Goal: Transaction & Acquisition: Purchase product/service

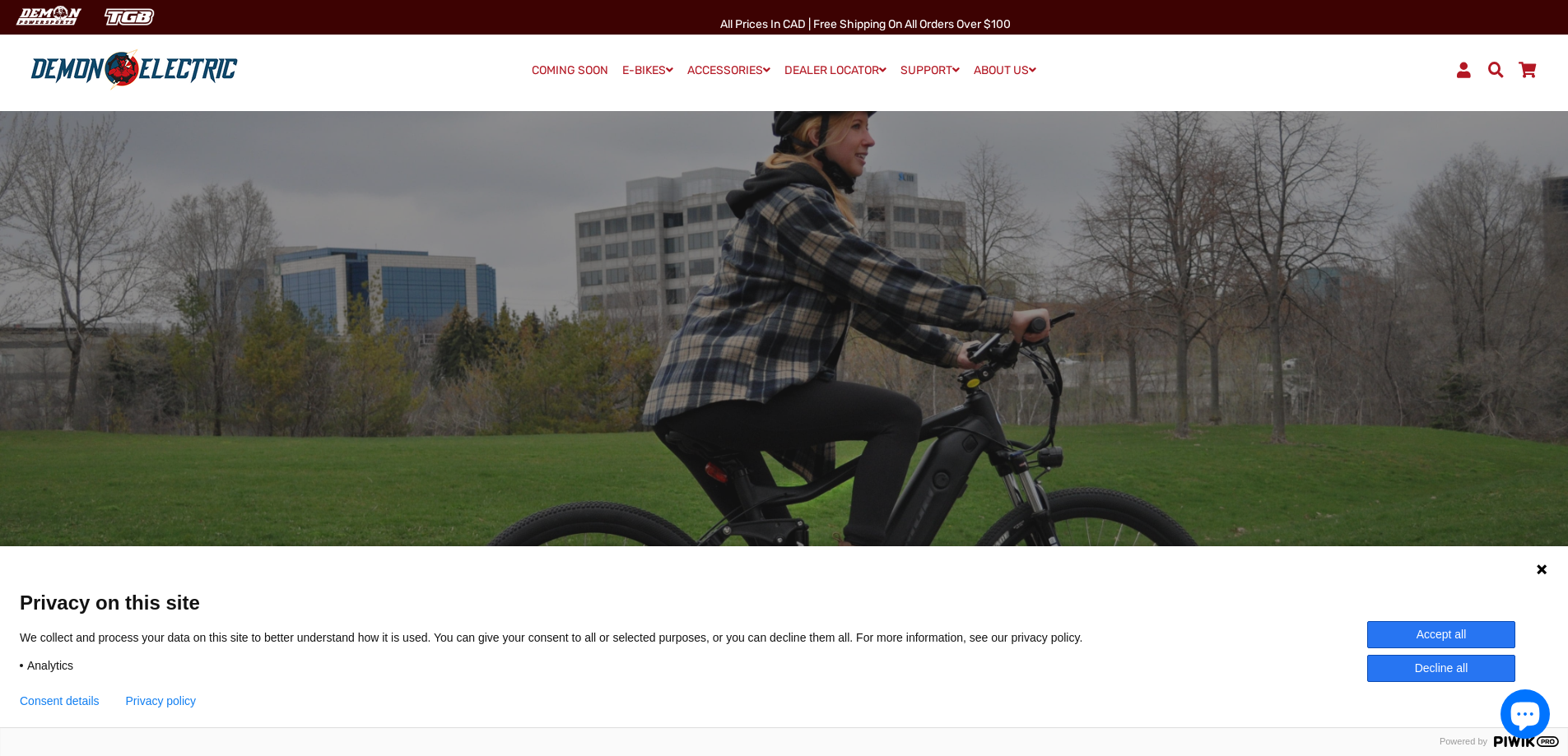
click at [1544, 575] on icon at bounding box center [1541, 570] width 13 height 13
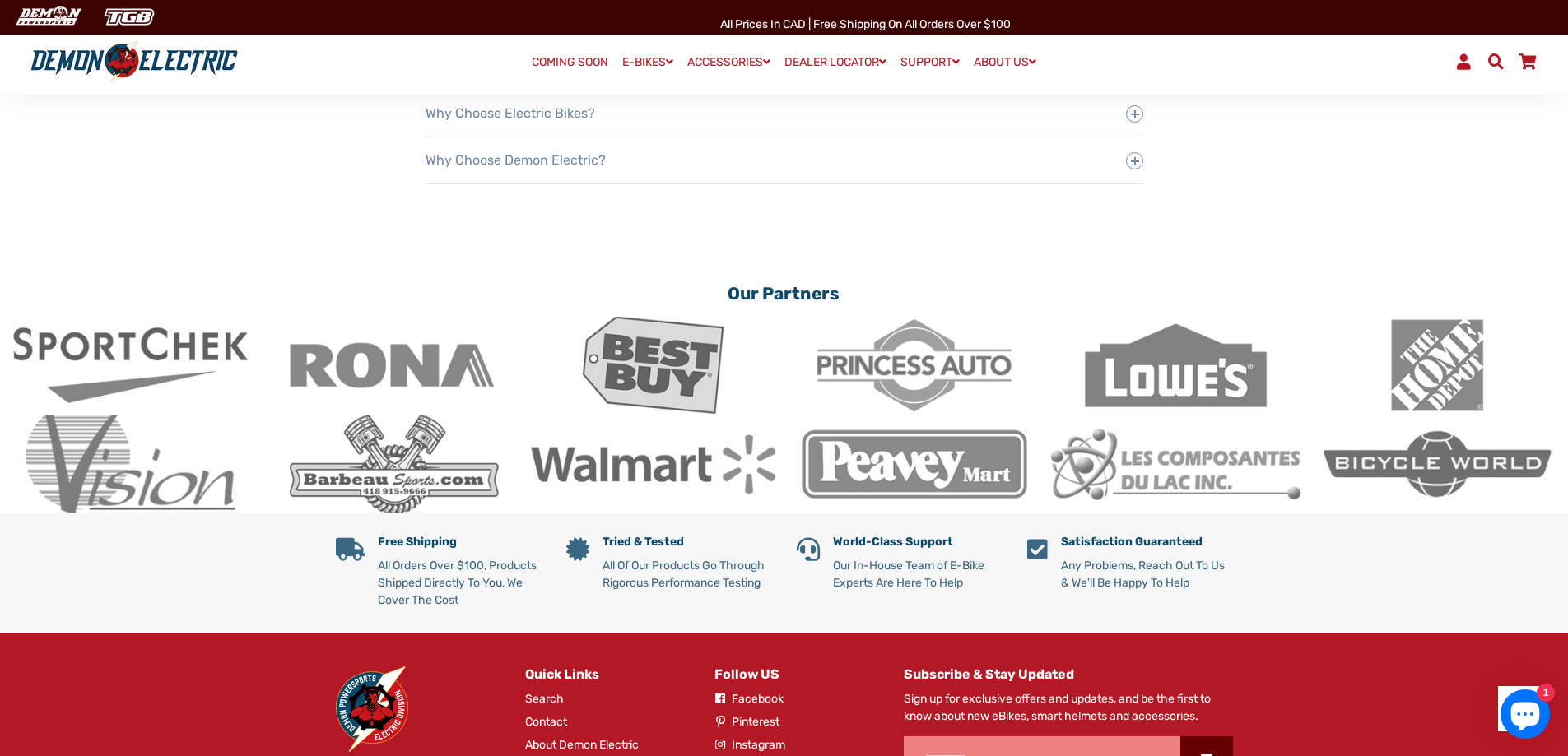
scroll to position [3132, 0]
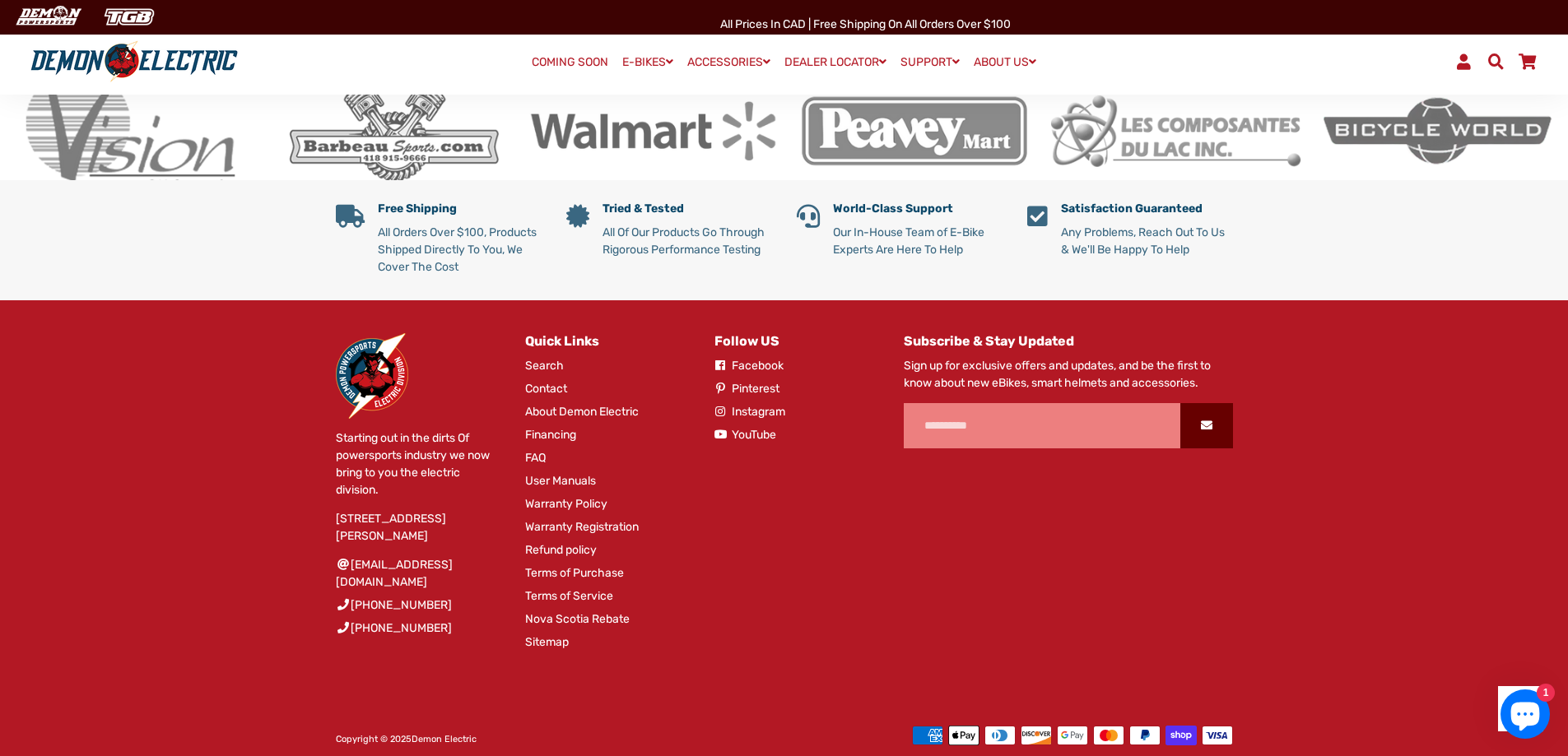
click at [365, 359] on img at bounding box center [371, 376] width 73 height 86
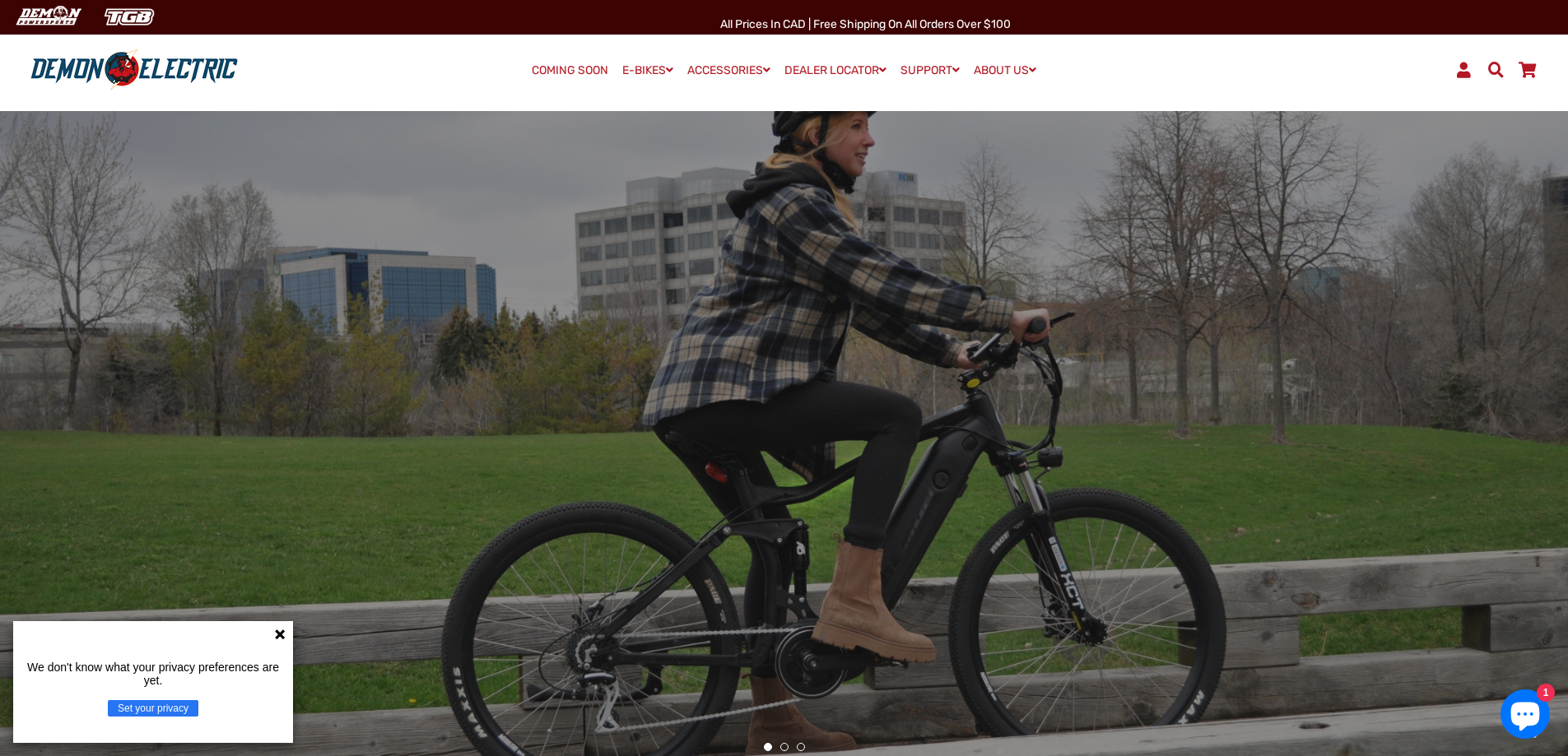
click at [134, 90] on img at bounding box center [134, 70] width 218 height 42
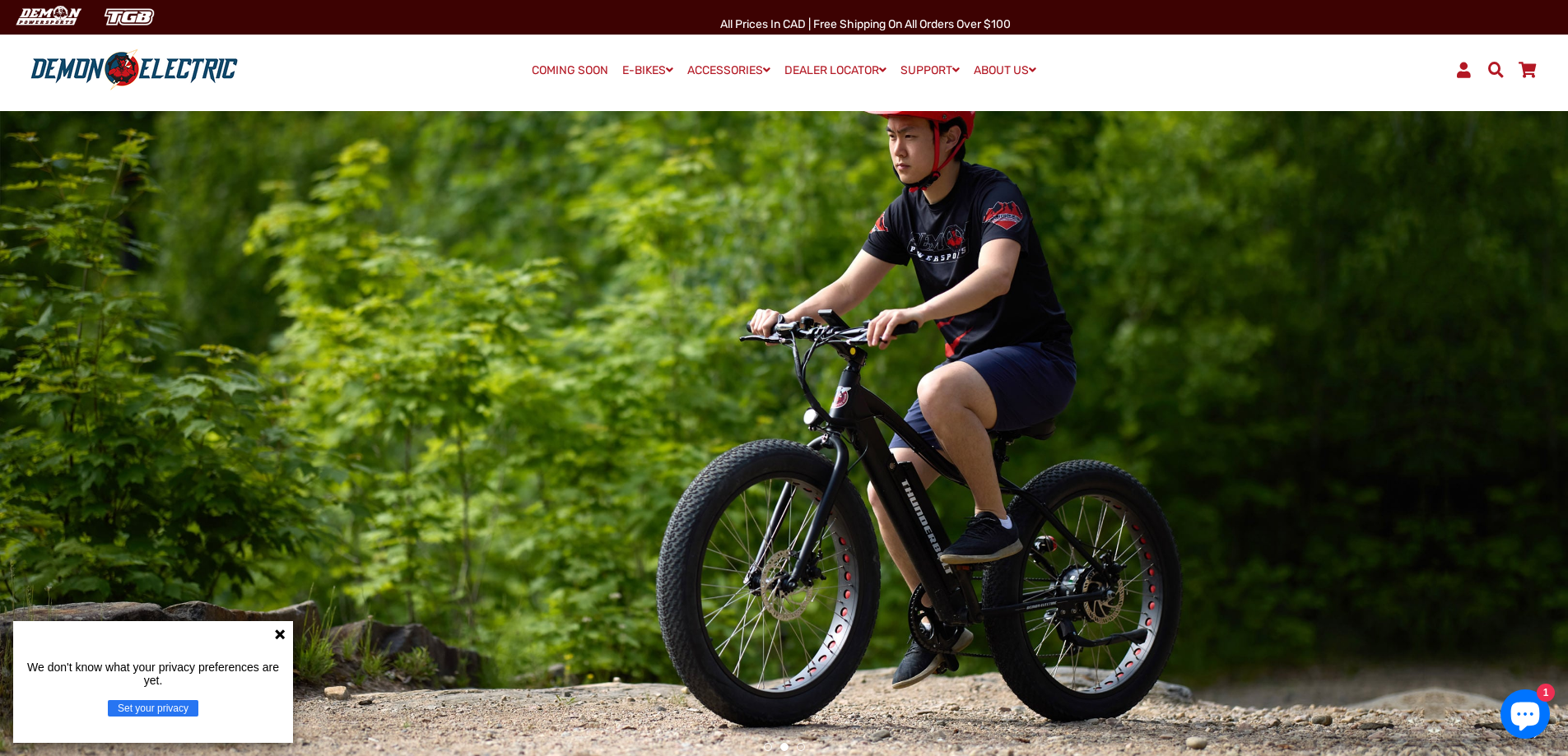
click at [1399, 395] on div at bounding box center [784, 431] width 1568 height 158
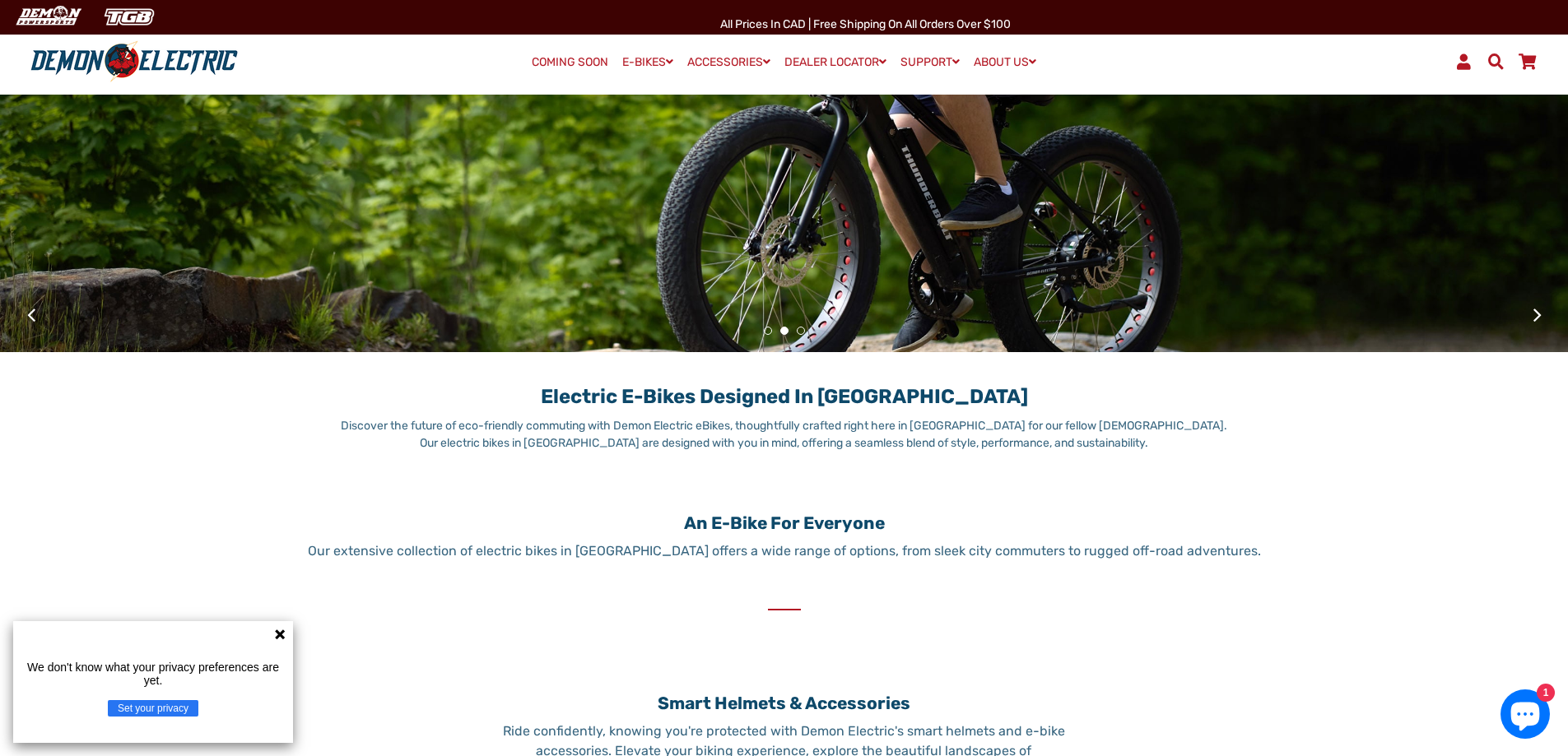
scroll to position [905, 0]
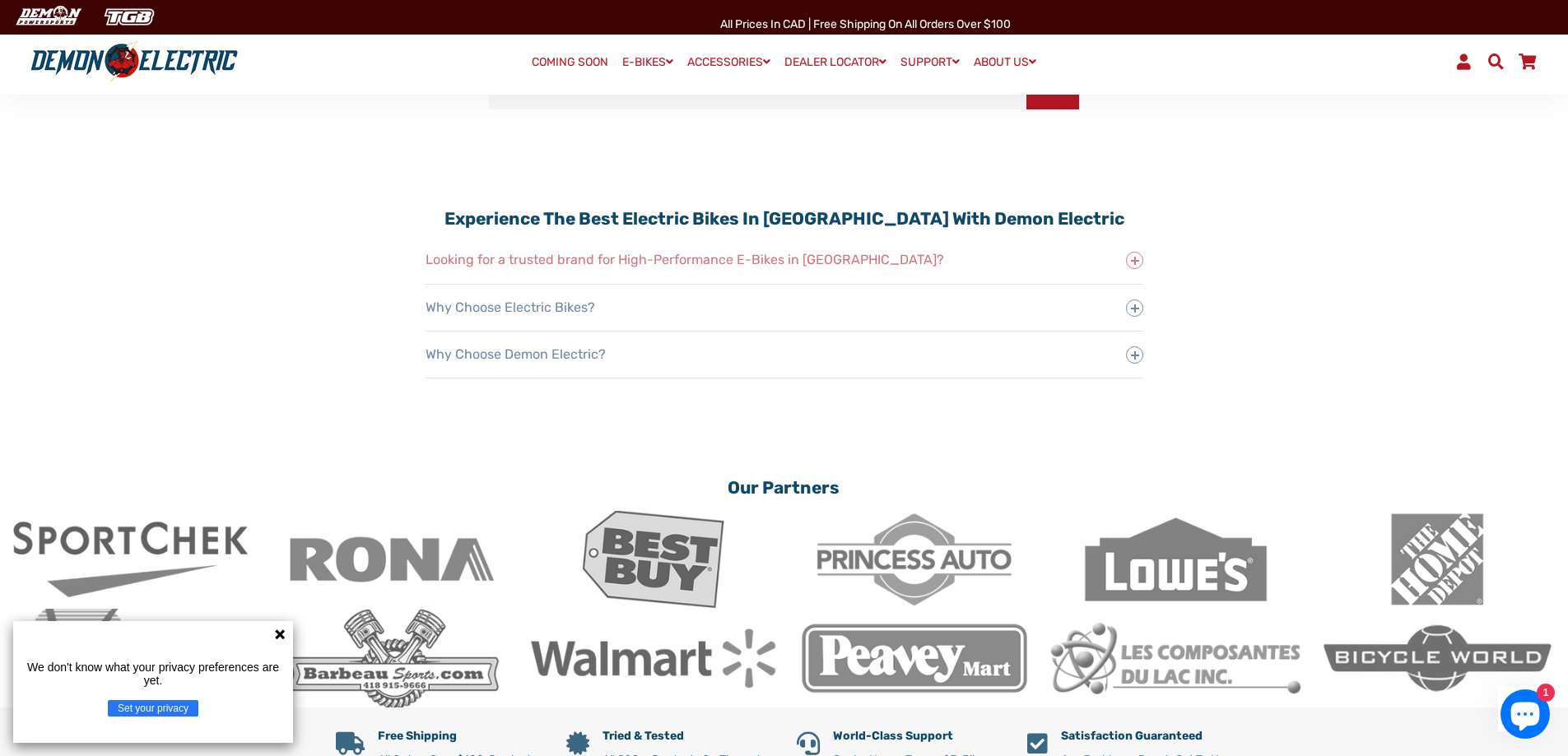
scroll to position [2634, 0]
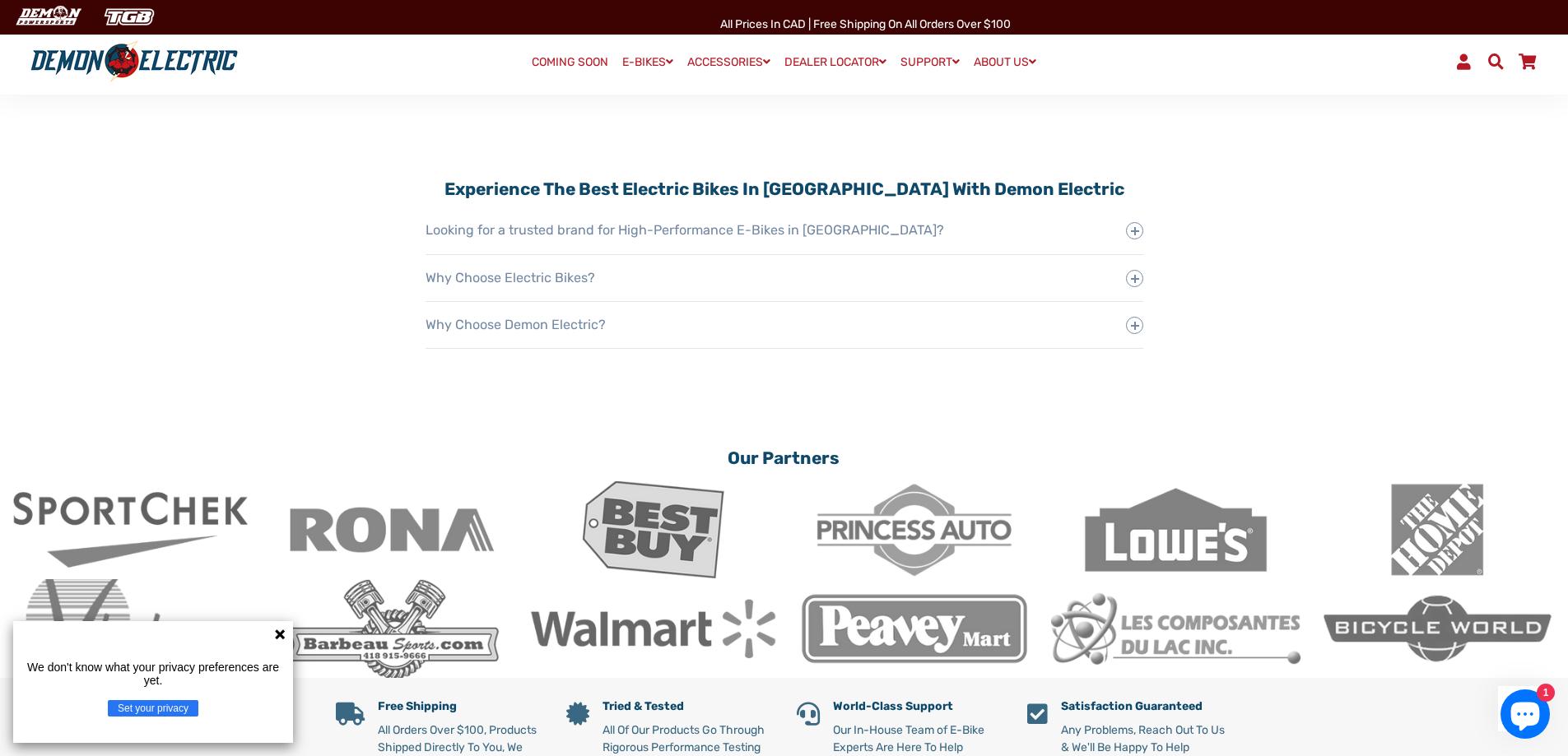
click at [195, 709] on button "Set your privacy" at bounding box center [153, 709] width 90 height 17
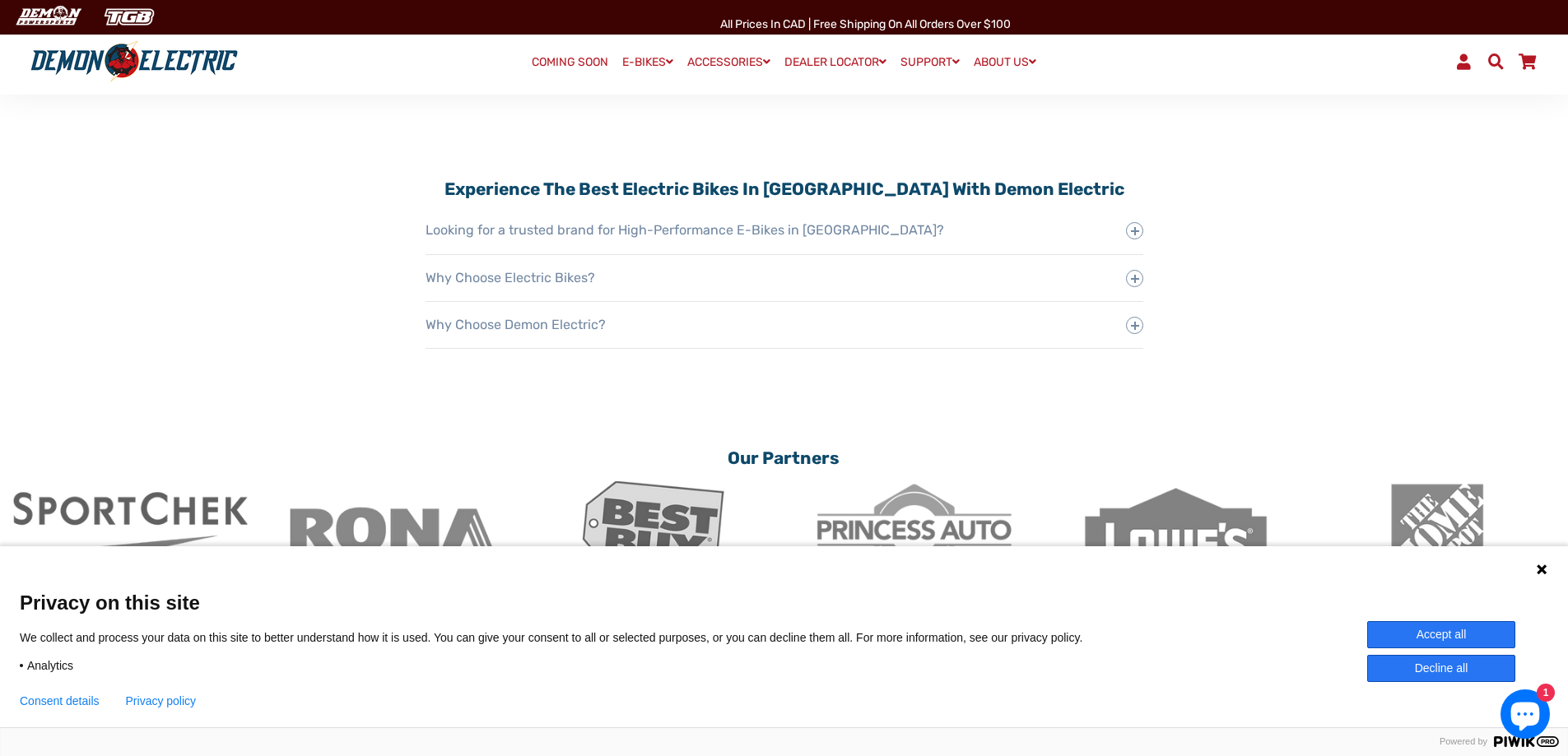
click at [1396, 667] on button "Decline all" at bounding box center [1441, 668] width 148 height 27
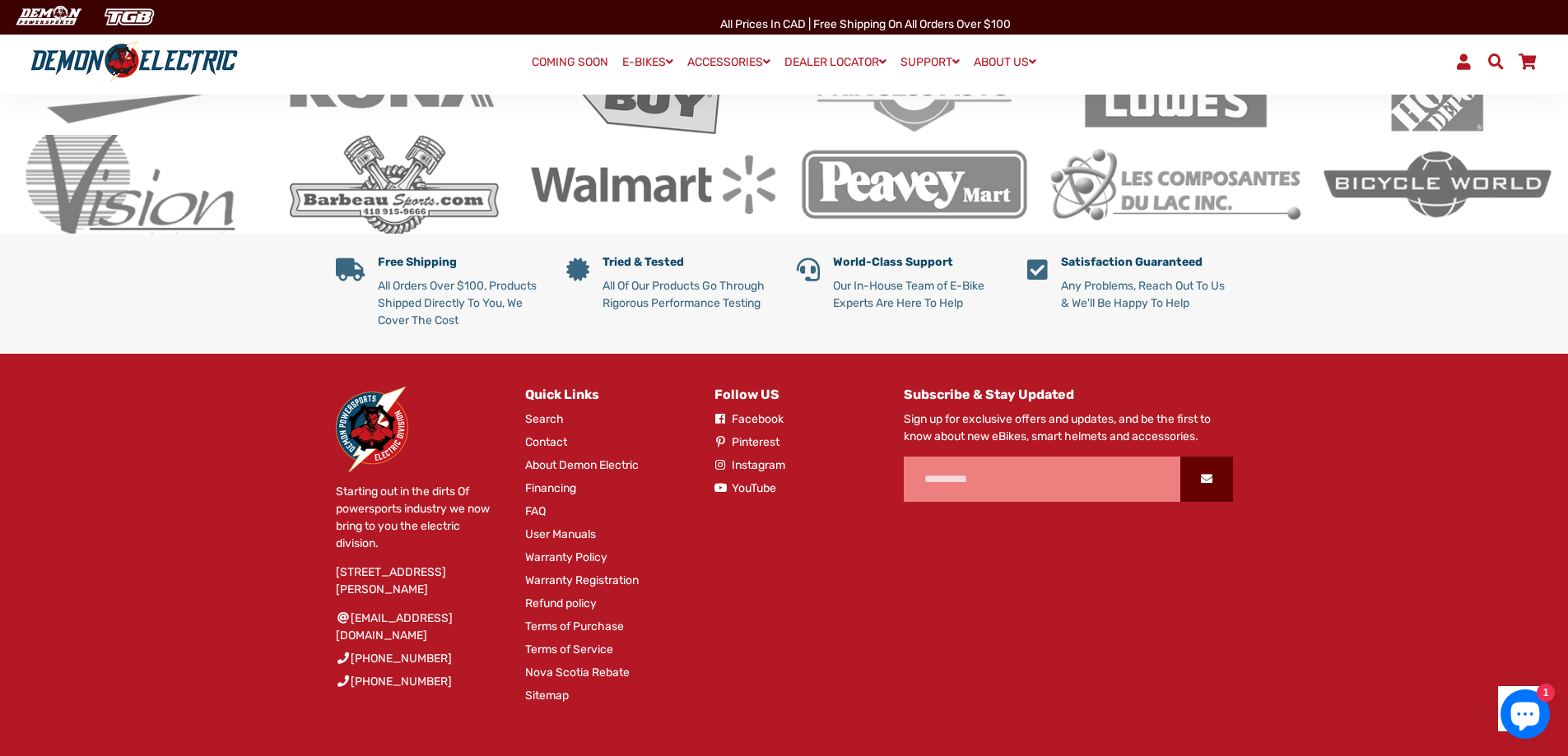
scroll to position [3127, 0]
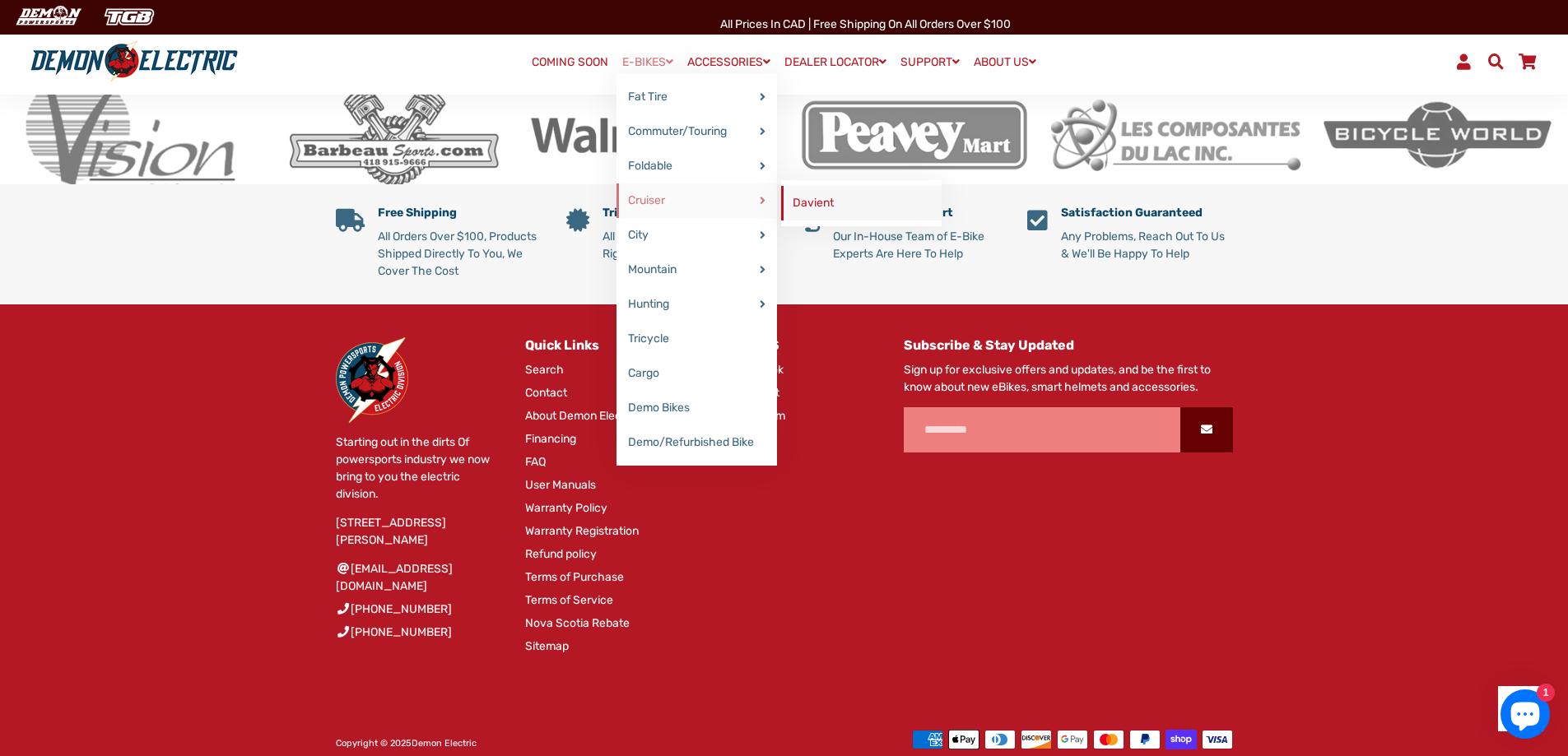
click at [795, 203] on link "Davient" at bounding box center [861, 203] width 160 height 34
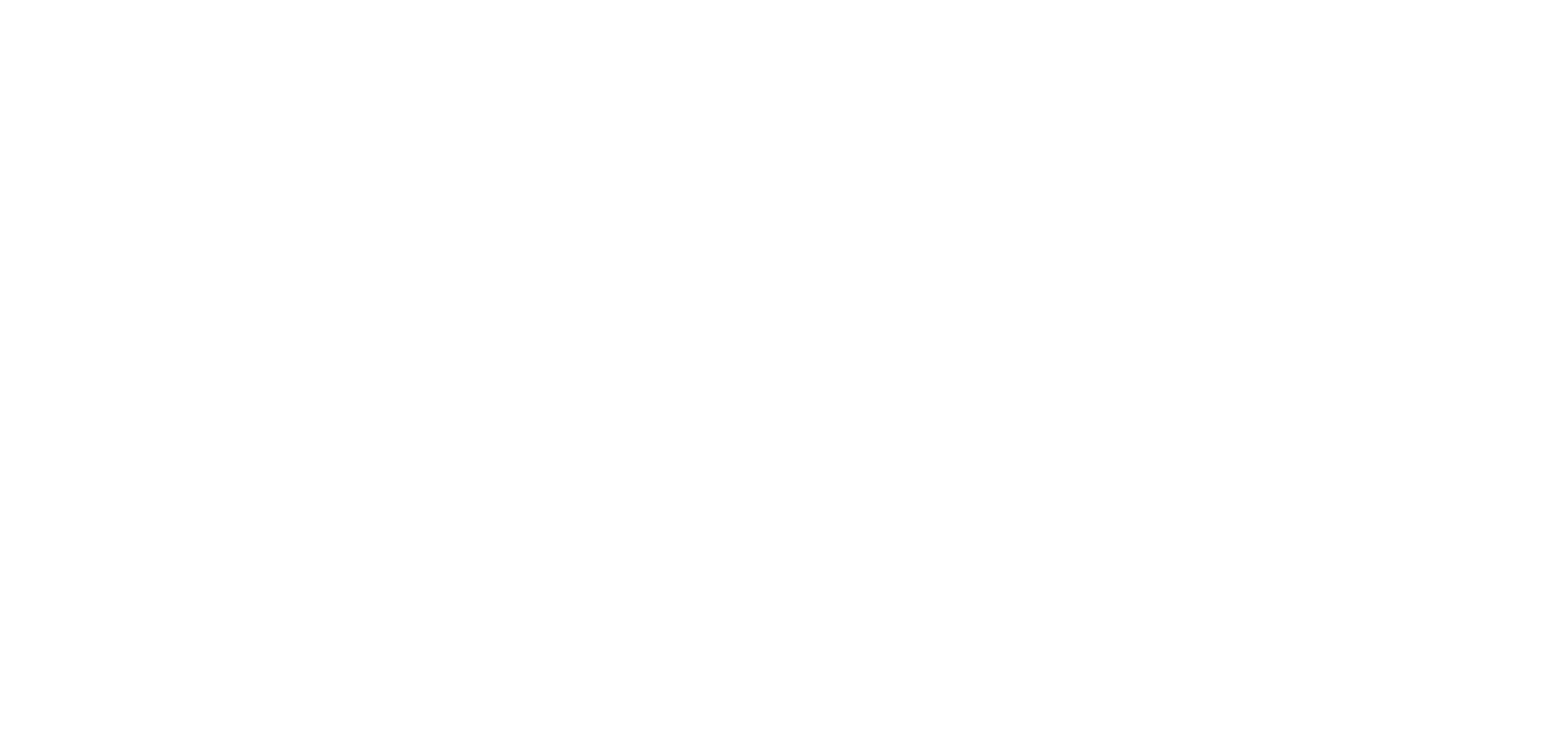
select select "******"
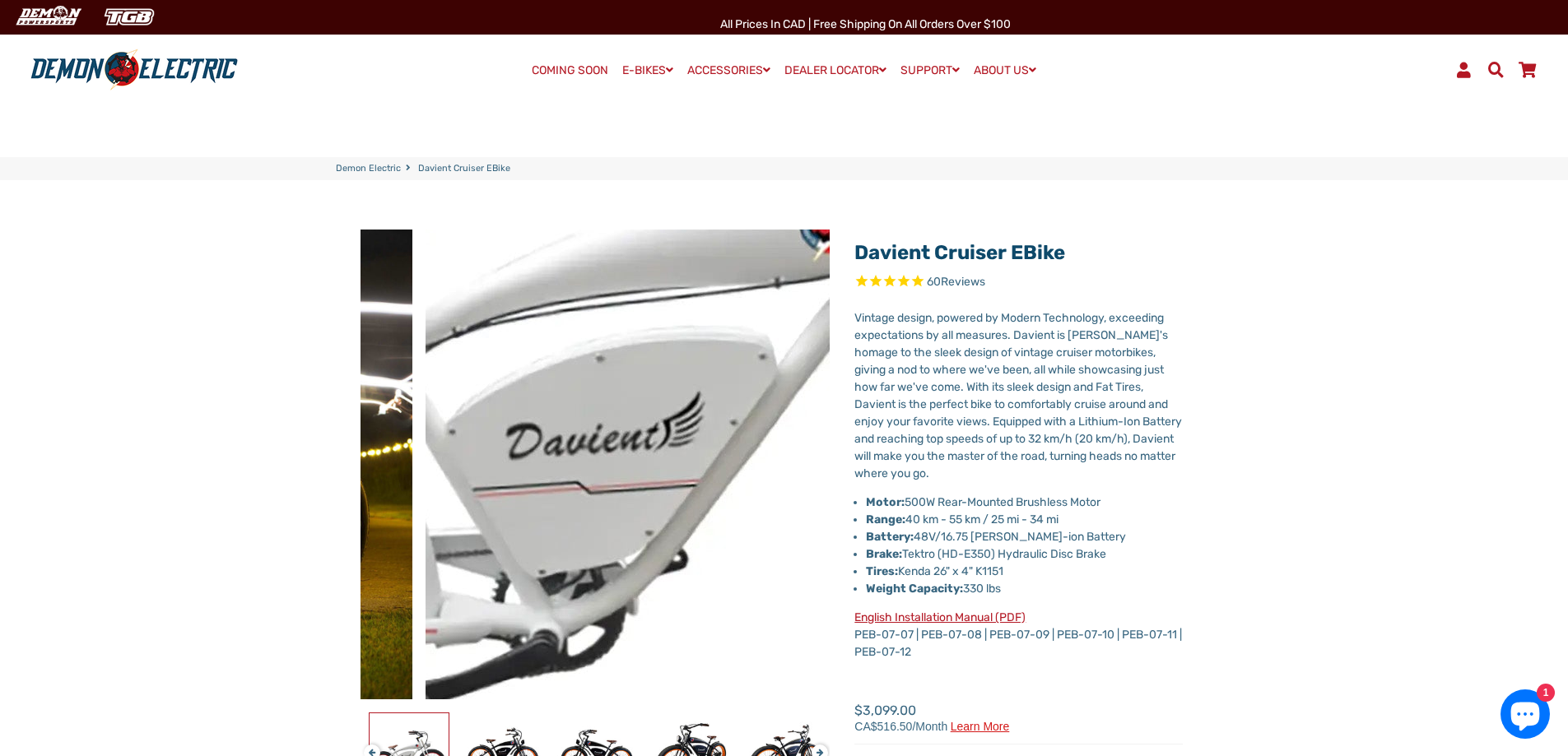
drag, startPoint x: 579, startPoint y: 504, endPoint x: 593, endPoint y: 502, distance: 14.1
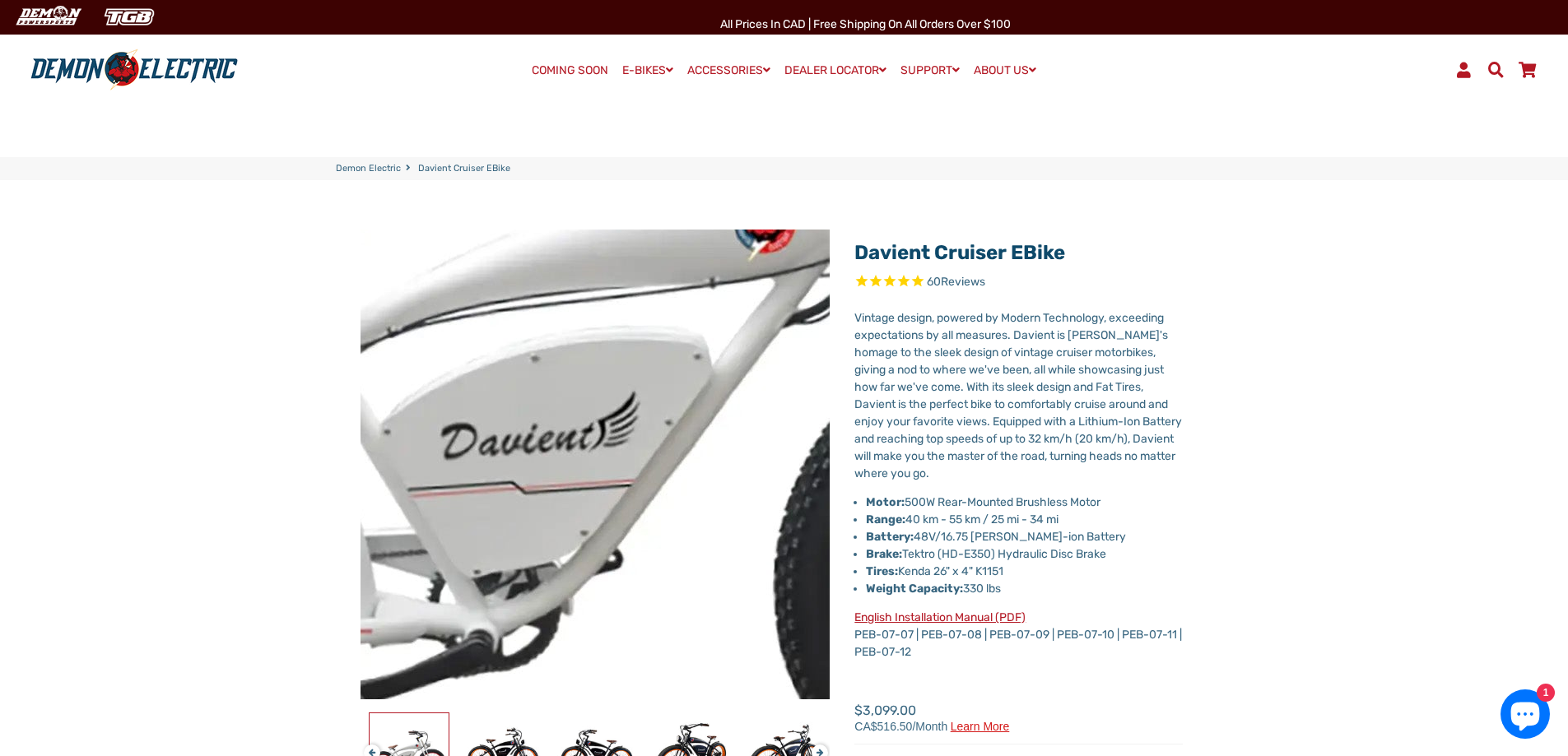
drag, startPoint x: 593, startPoint y: 502, endPoint x: 939, endPoint y: 330, distance: 386.4
click at [939, 330] on p "Vintage design, powered by Modern Technology, exceeding expectations by all mea…" at bounding box center [1019, 396] width 328 height 172
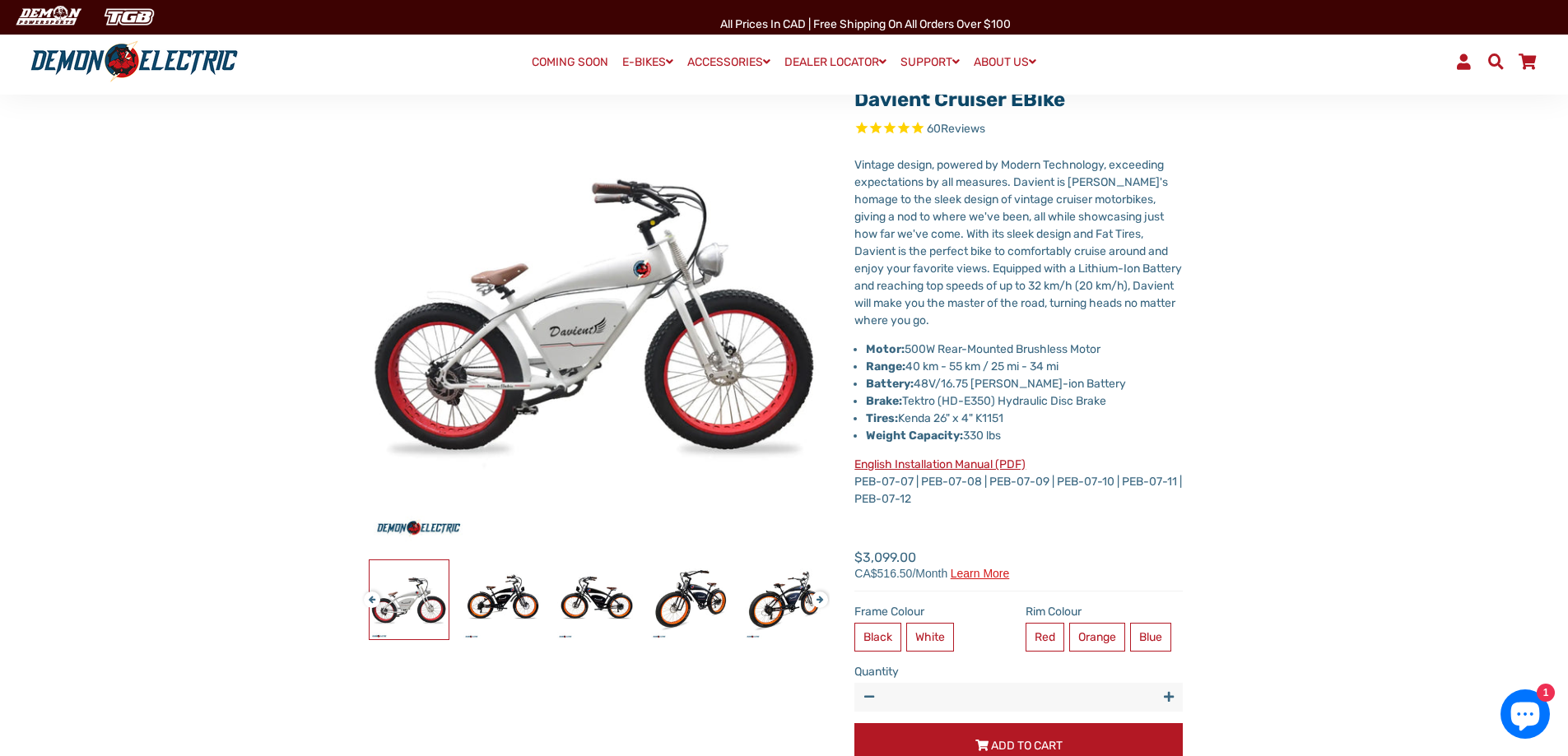
scroll to position [247, 0]
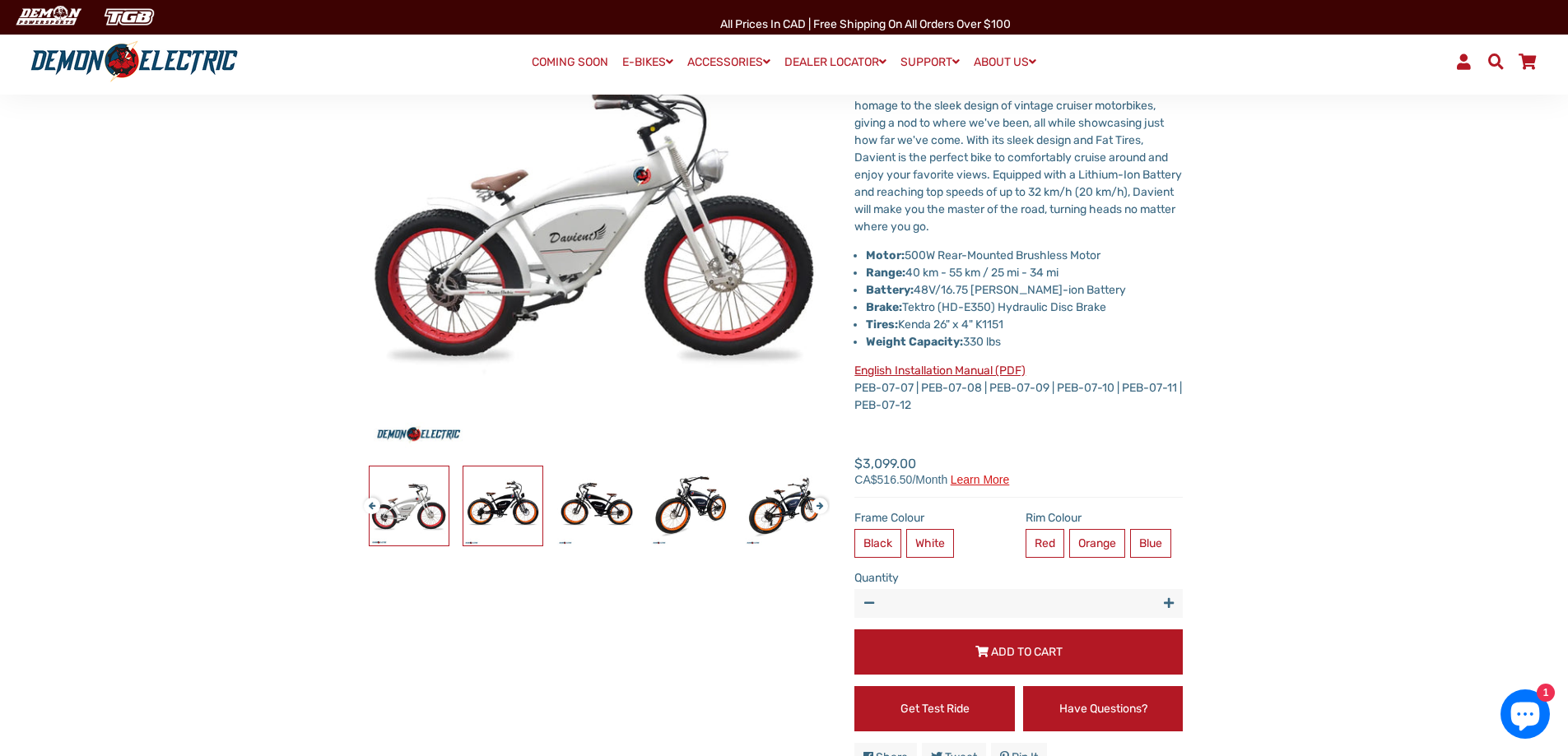
click at [527, 501] on img at bounding box center [503, 506] width 79 height 79
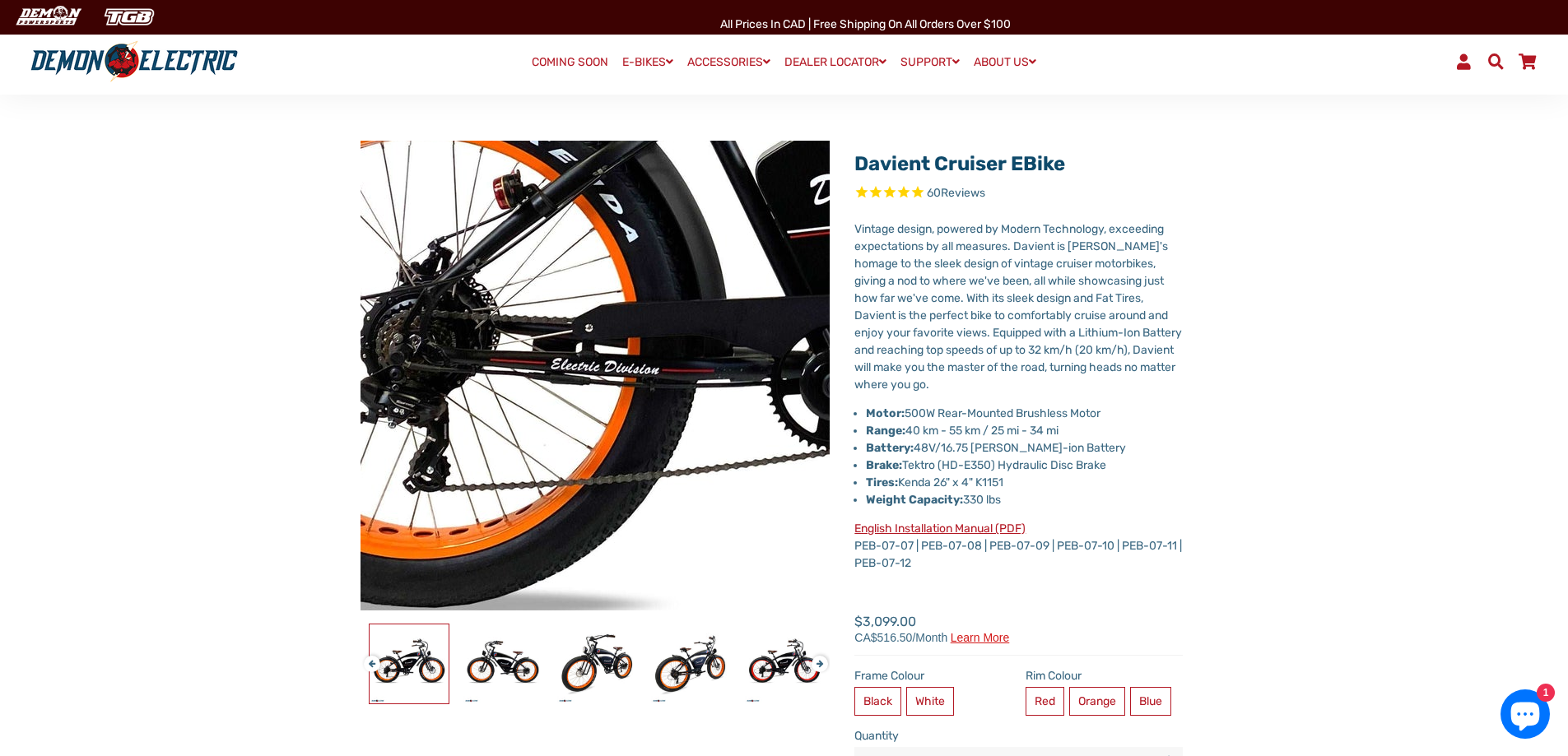
scroll to position [82, 0]
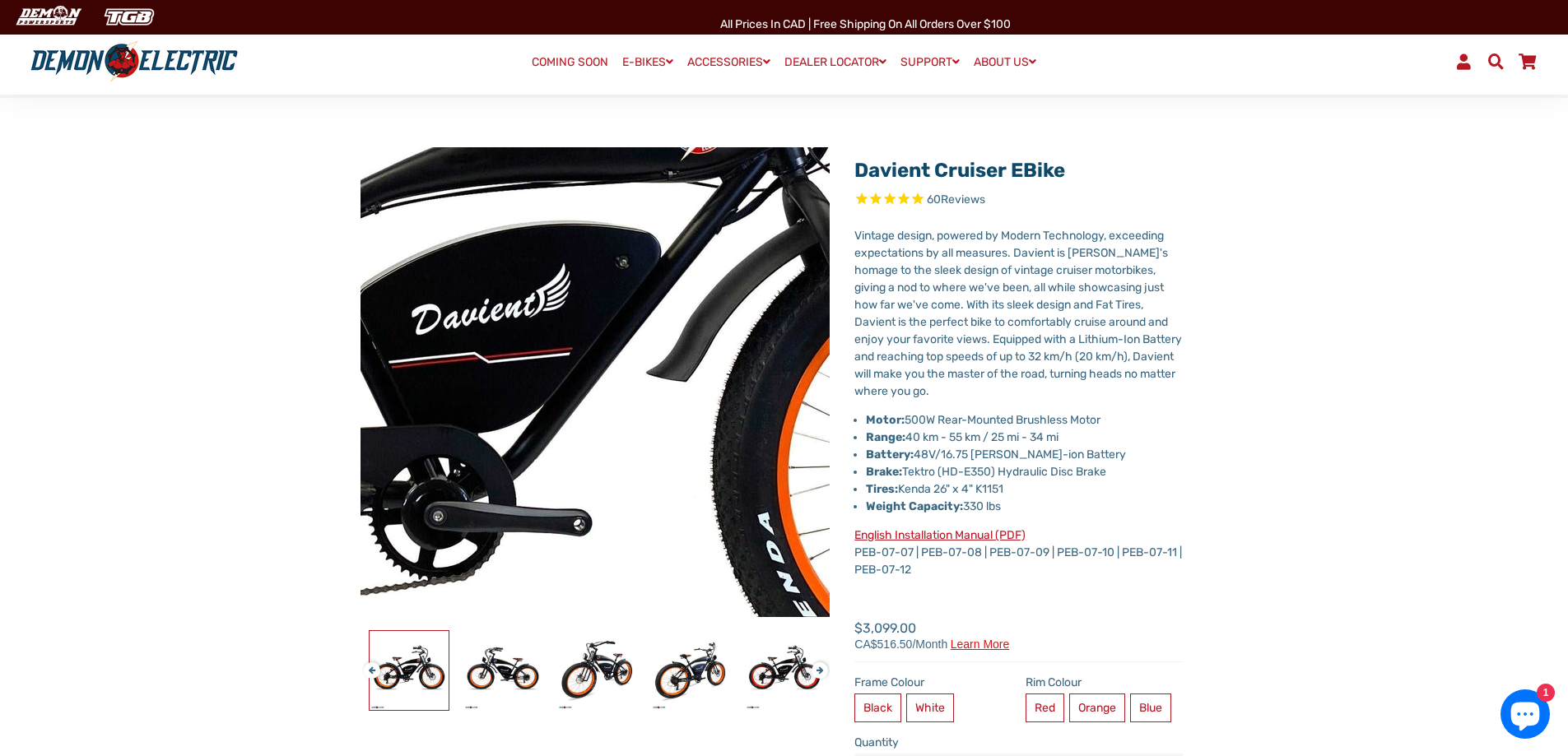
click at [632, 399] on img at bounding box center [500, 338] width 1685 height 1685
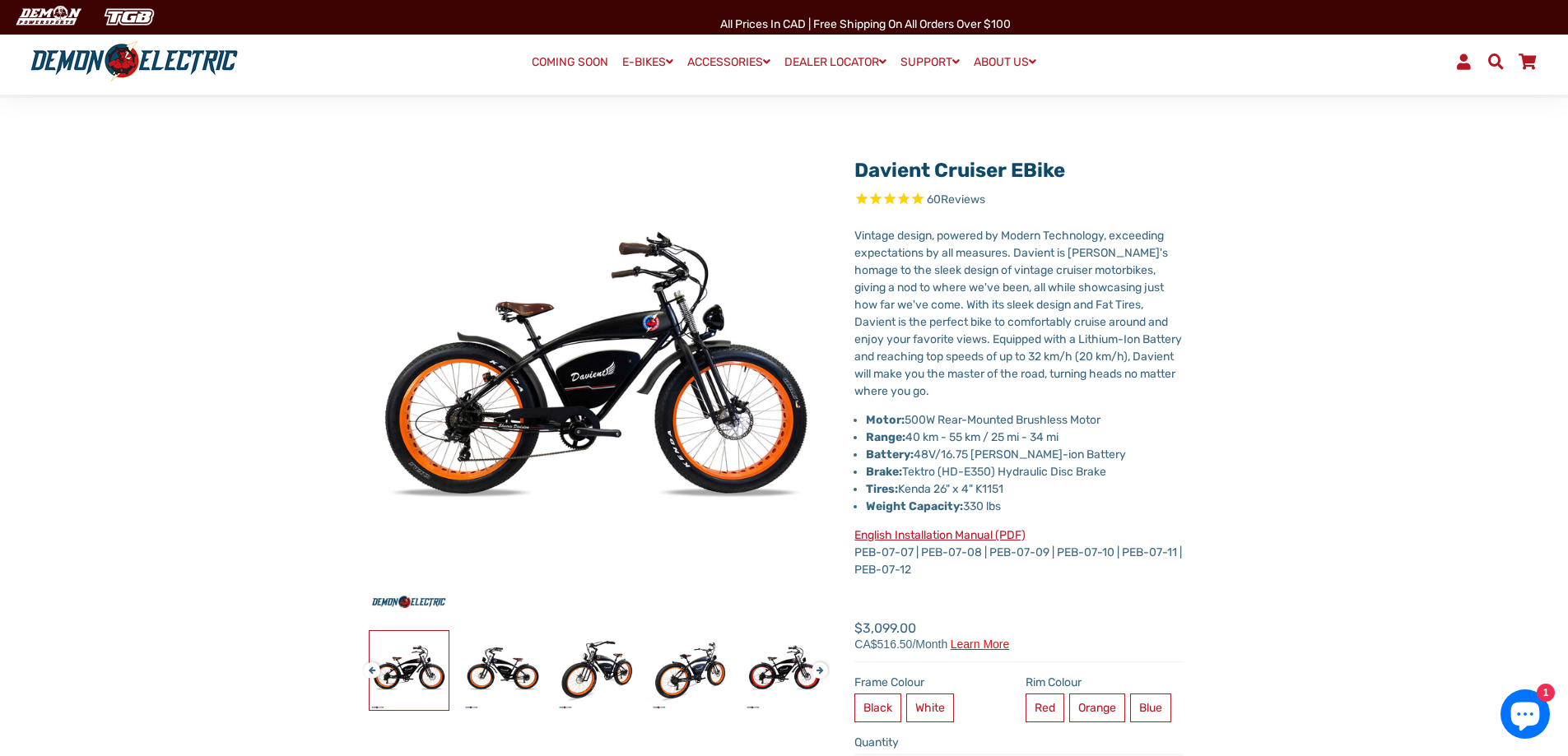
click at [1217, 261] on div "Davient Cruiser eBike 60 Reviews Next" at bounding box center [784, 548] width 897 height 801
